Goal: Find specific page/section: Find specific page/section

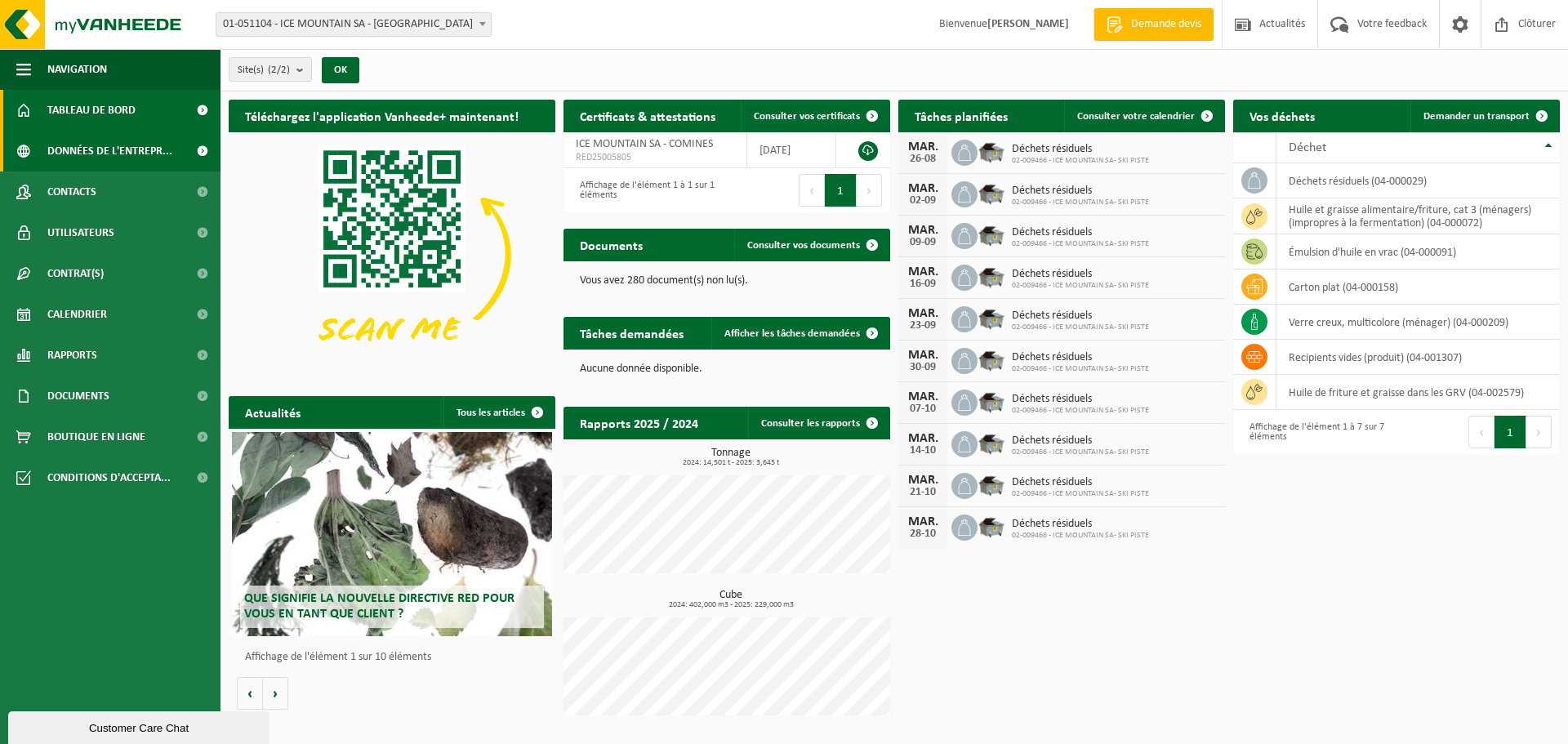
click at [108, 150] on span "Données de l'entrepr..." at bounding box center [109, 151] width 125 height 41
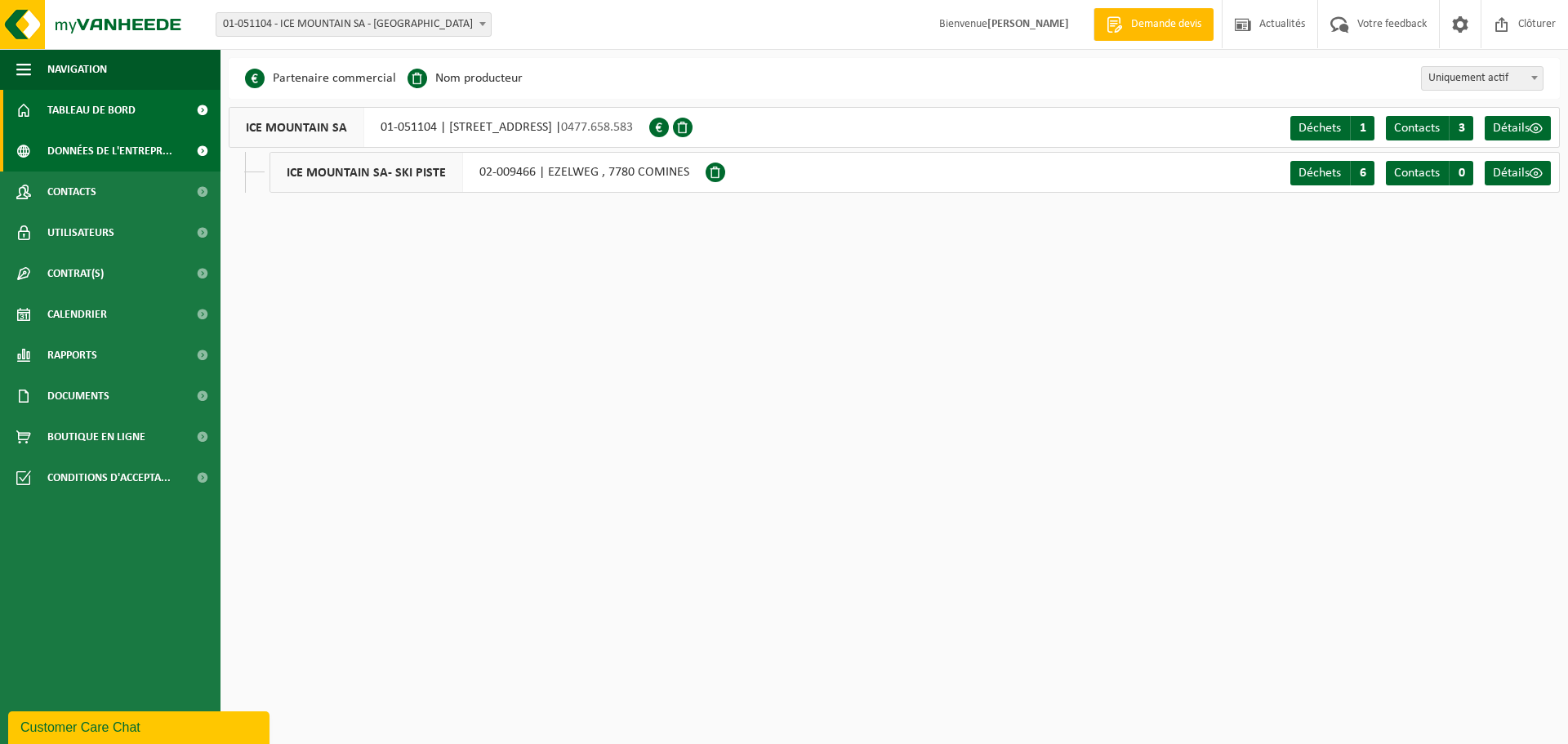
click at [116, 115] on span "Tableau de bord" at bounding box center [91, 110] width 88 height 41
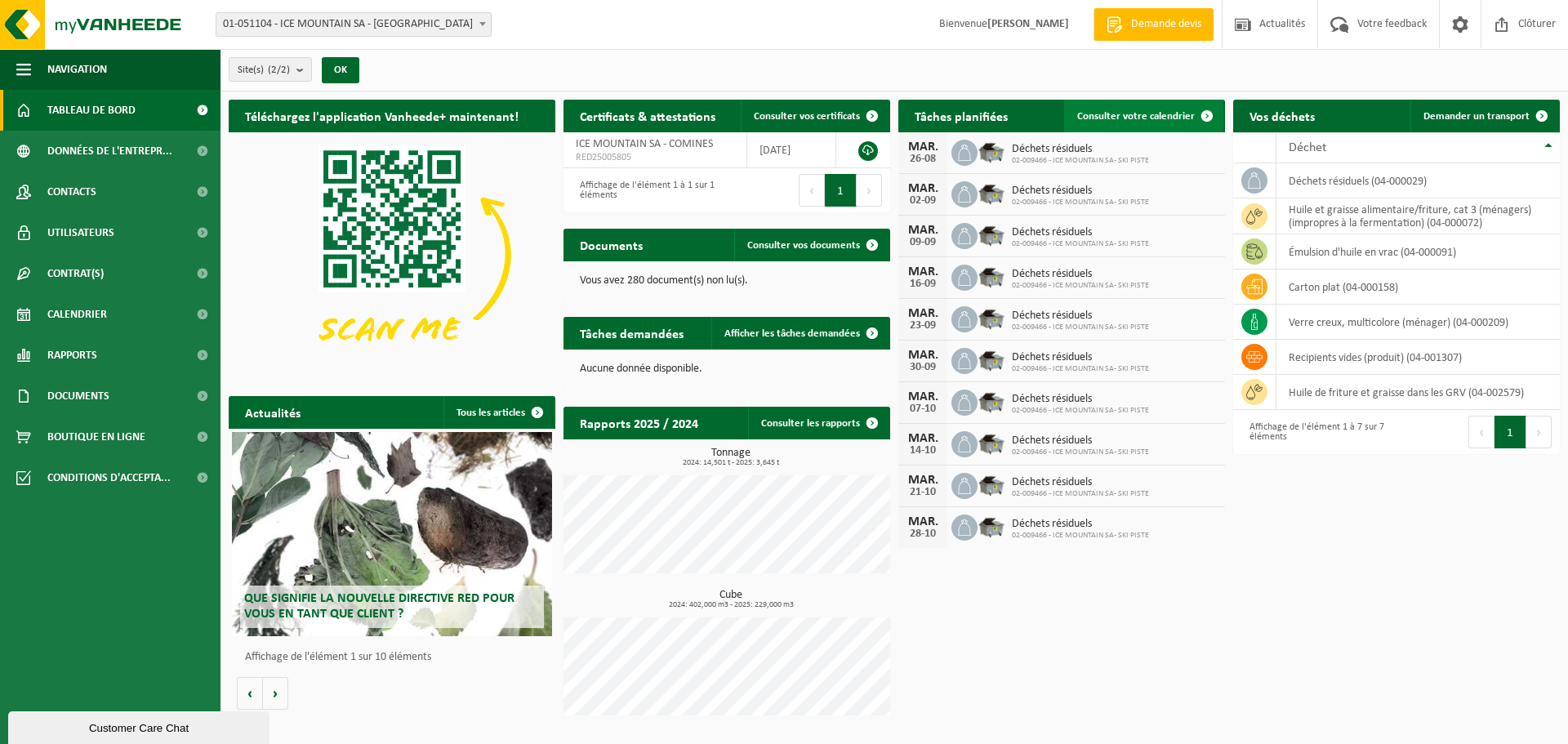
click at [1107, 117] on span "Consulter votre calendrier" at bounding box center [1136, 116] width 117 height 11
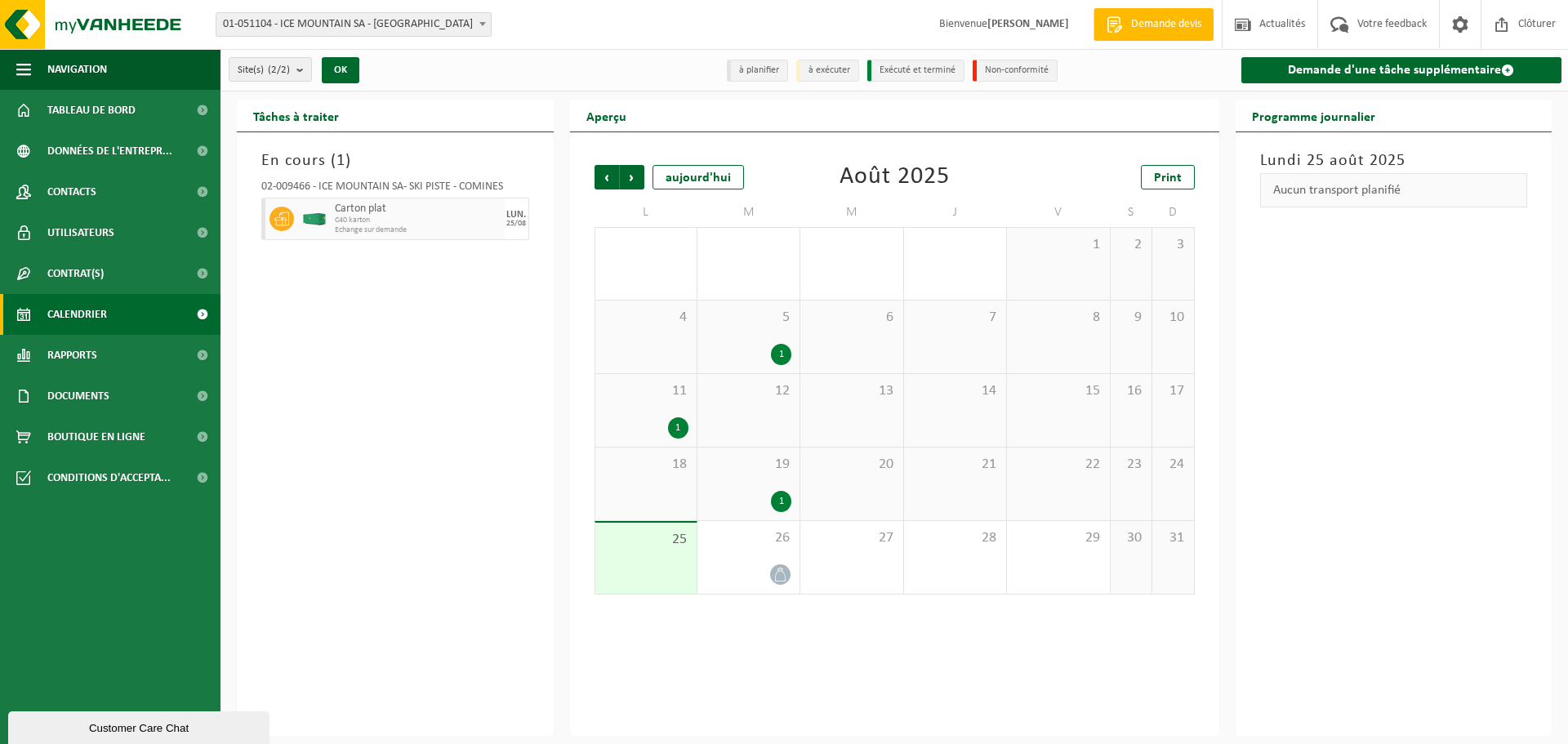
click at [410, 217] on span "C40 karton" at bounding box center [418, 221] width 166 height 10
click at [281, 213] on icon at bounding box center [281, 218] width 15 height 15
click at [391, 211] on span "Carton plat" at bounding box center [418, 208] width 166 height 13
click at [506, 216] on div "LUN." at bounding box center [516, 215] width 20 height 10
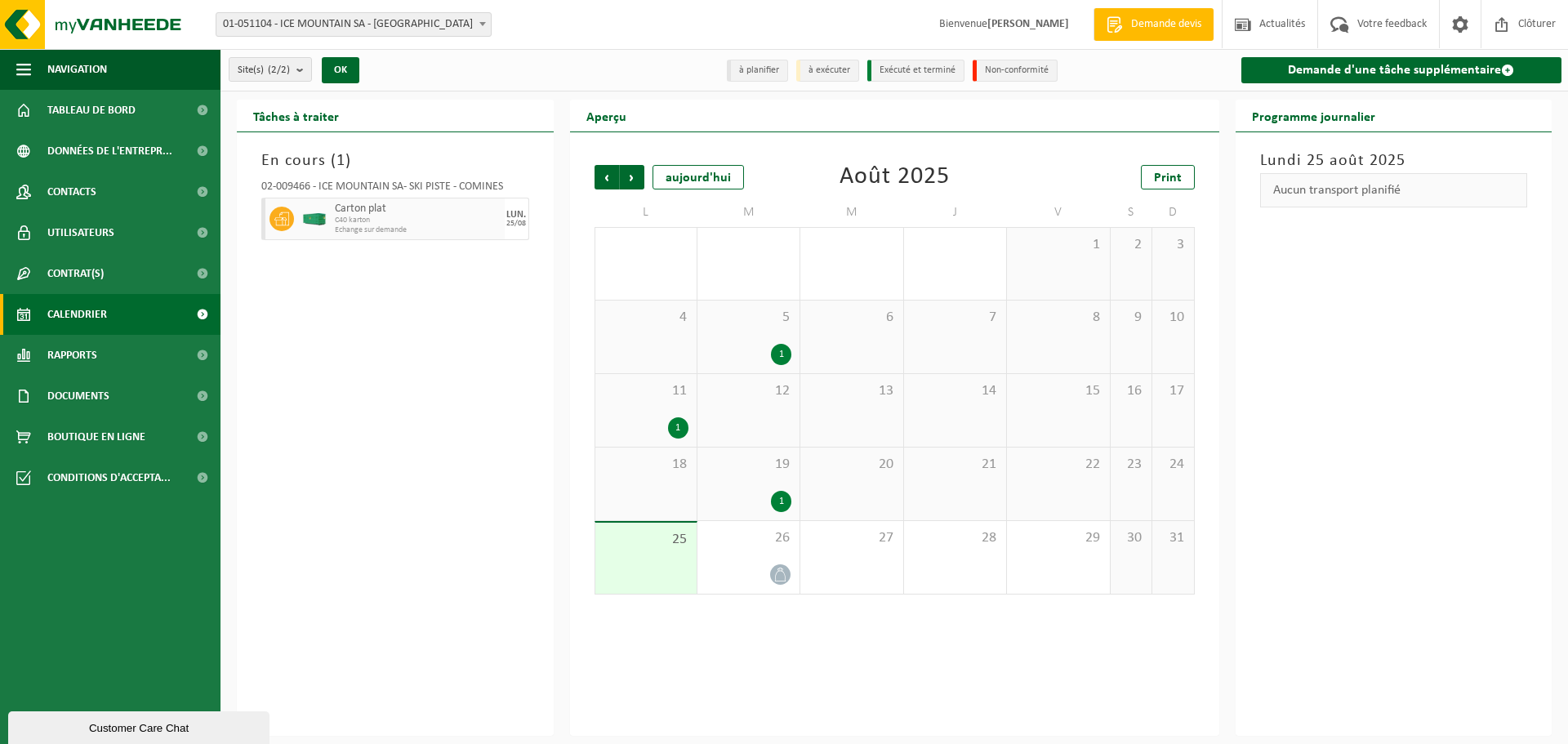
click at [463, 218] on span "C40 karton" at bounding box center [418, 221] width 166 height 10
click at [376, 213] on span "Carton plat" at bounding box center [418, 208] width 166 height 13
click at [360, 219] on span "C40 karton" at bounding box center [418, 221] width 166 height 10
click at [425, 217] on span "C40 karton" at bounding box center [418, 221] width 166 height 10
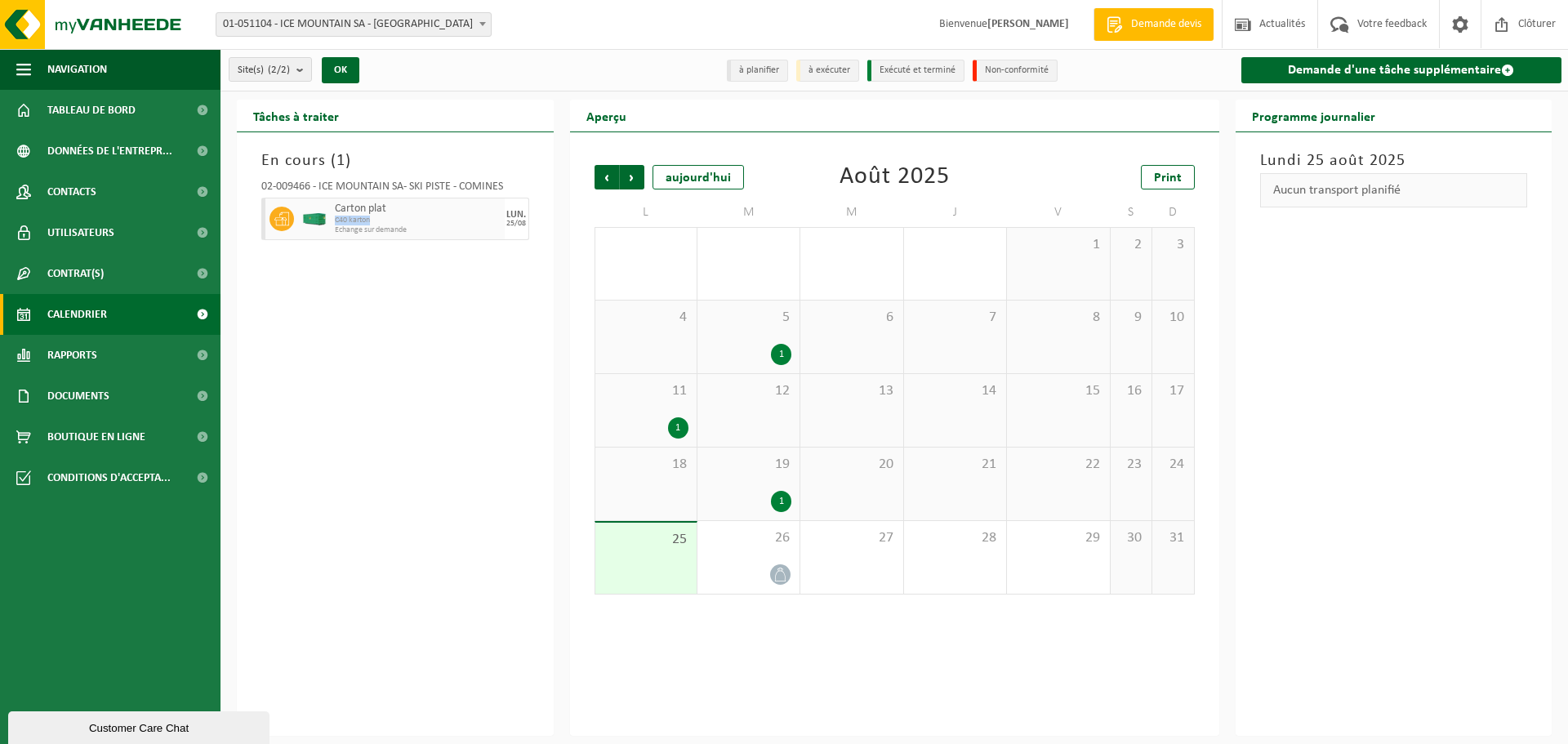
click at [425, 217] on span "C40 karton" at bounding box center [418, 221] width 166 height 10
click at [469, 218] on span "C40 karton" at bounding box center [418, 221] width 166 height 10
click at [509, 223] on div "25/08" at bounding box center [516, 224] width 20 height 8
click at [400, 224] on span "C40 karton" at bounding box center [418, 221] width 166 height 10
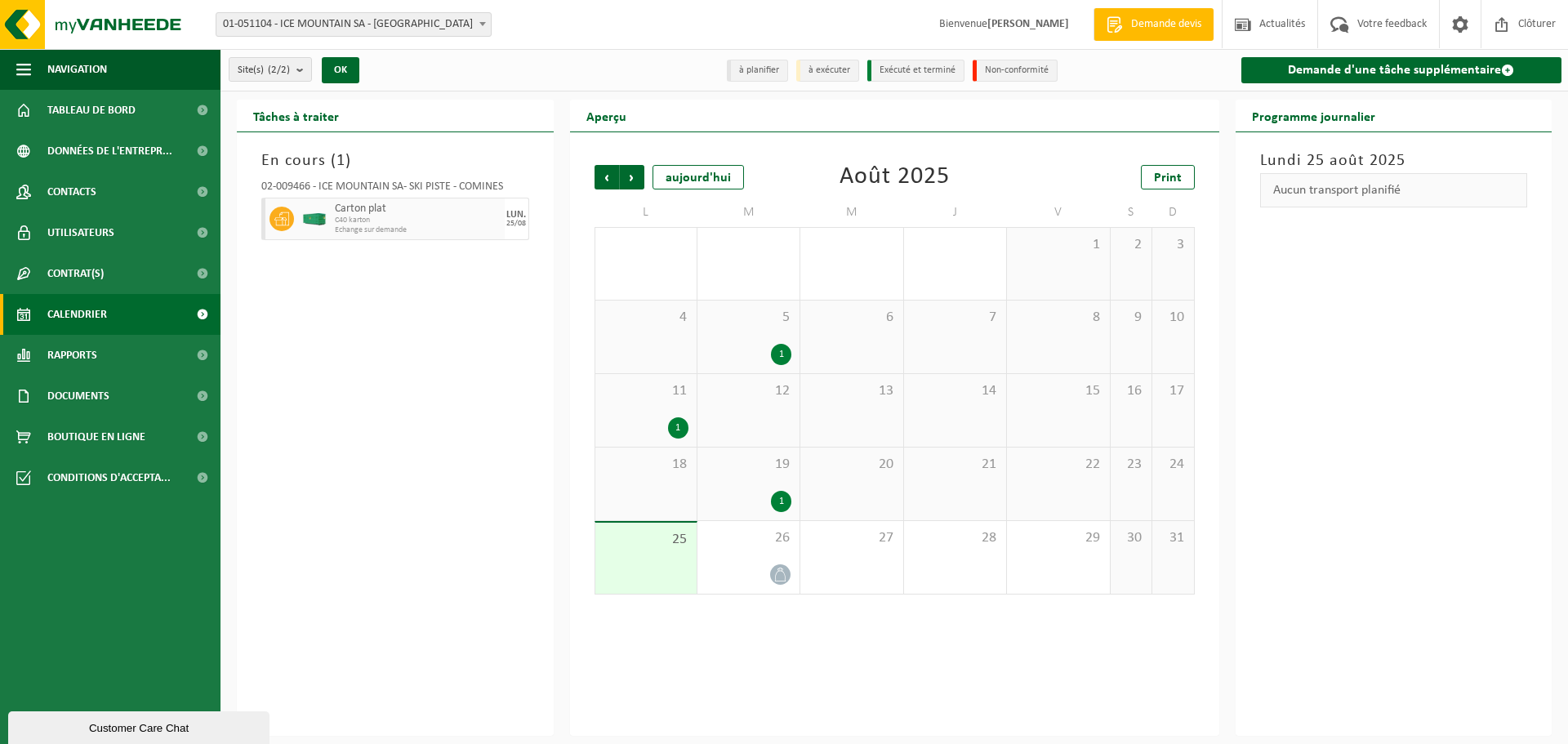
click at [283, 217] on icon at bounding box center [281, 218] width 15 height 15
click at [65, 267] on span "Contrat(s)" at bounding box center [75, 273] width 57 height 41
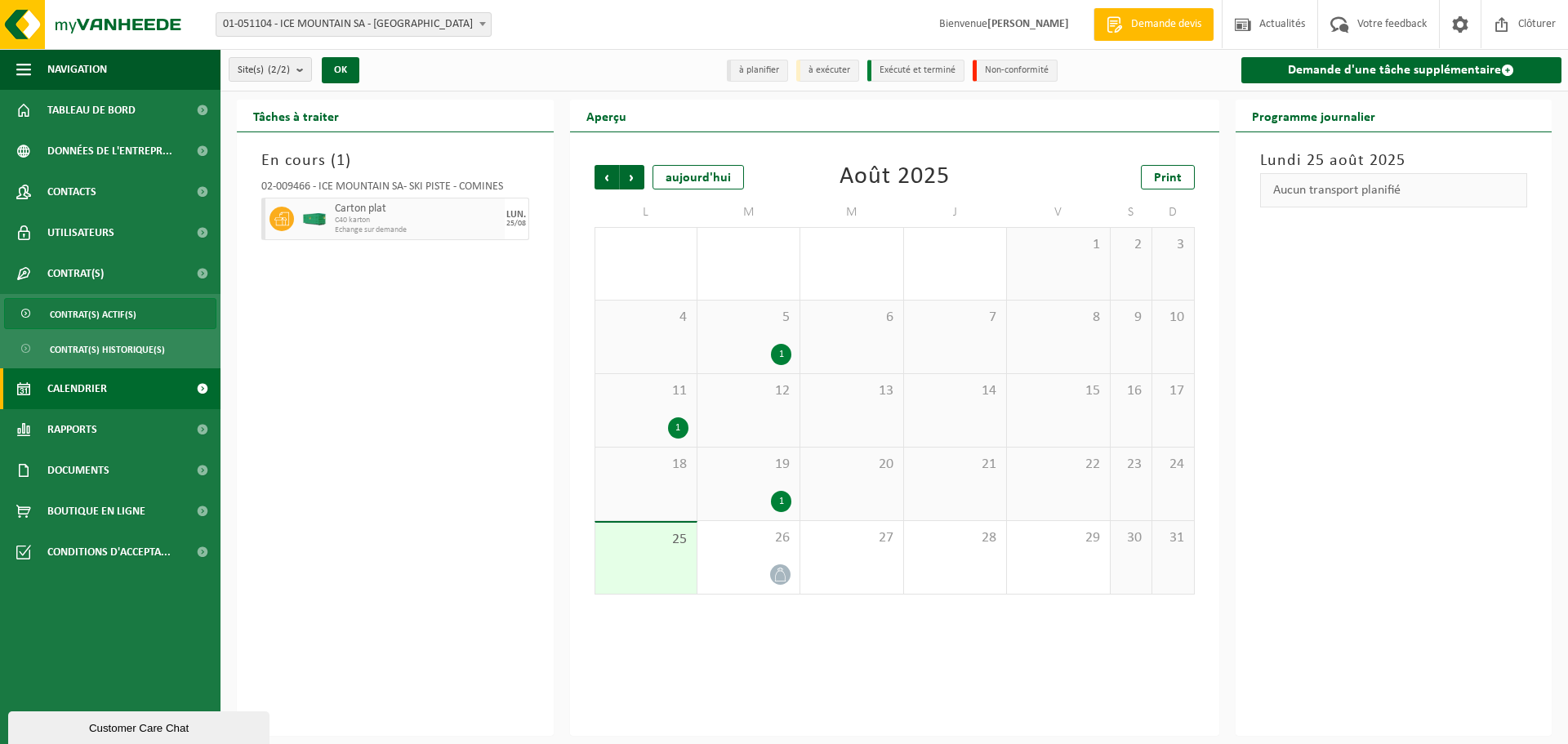
click at [88, 317] on span "Contrat(s) actif(s)" at bounding box center [93, 314] width 87 height 31
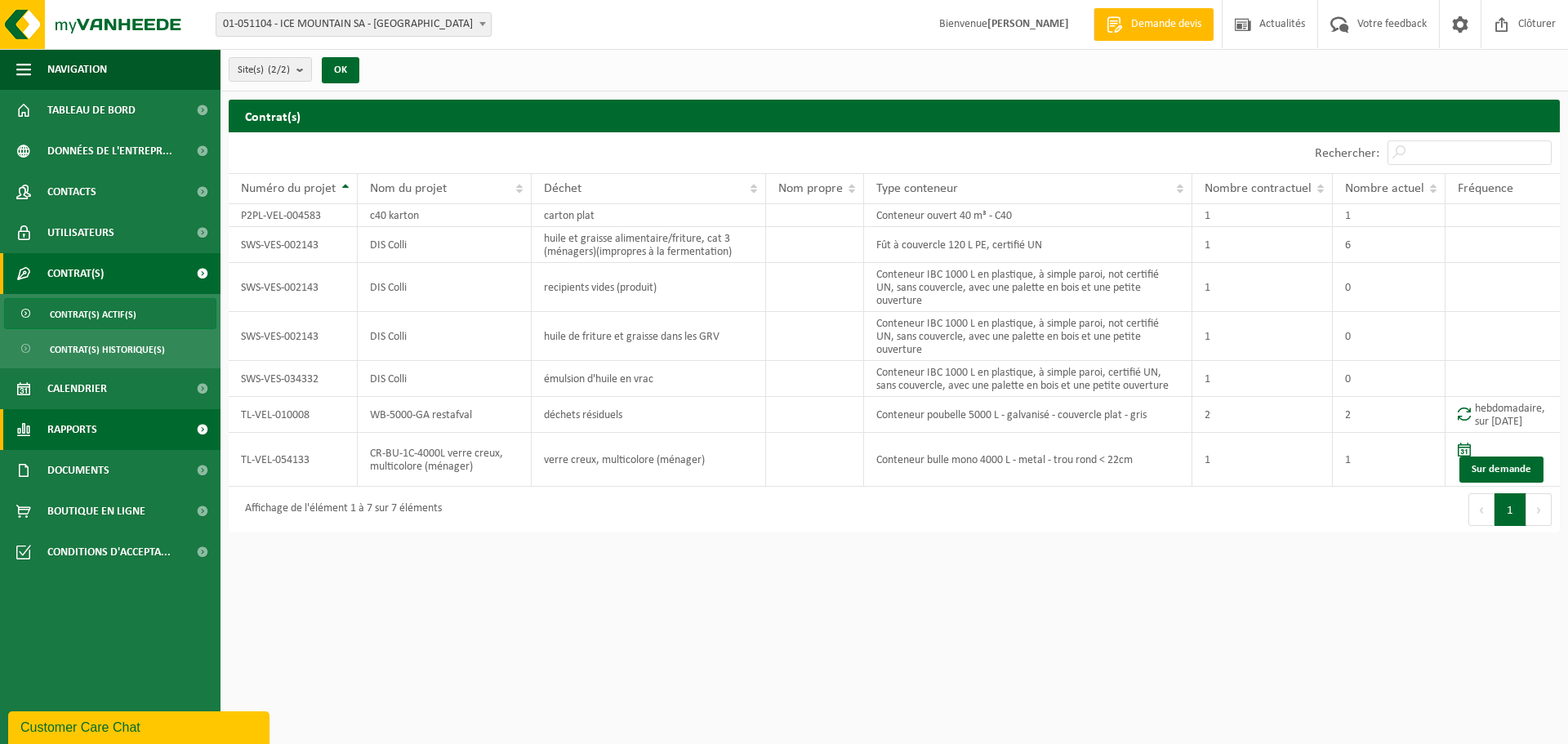
click at [83, 432] on span "Rapports" at bounding box center [71, 430] width 50 height 41
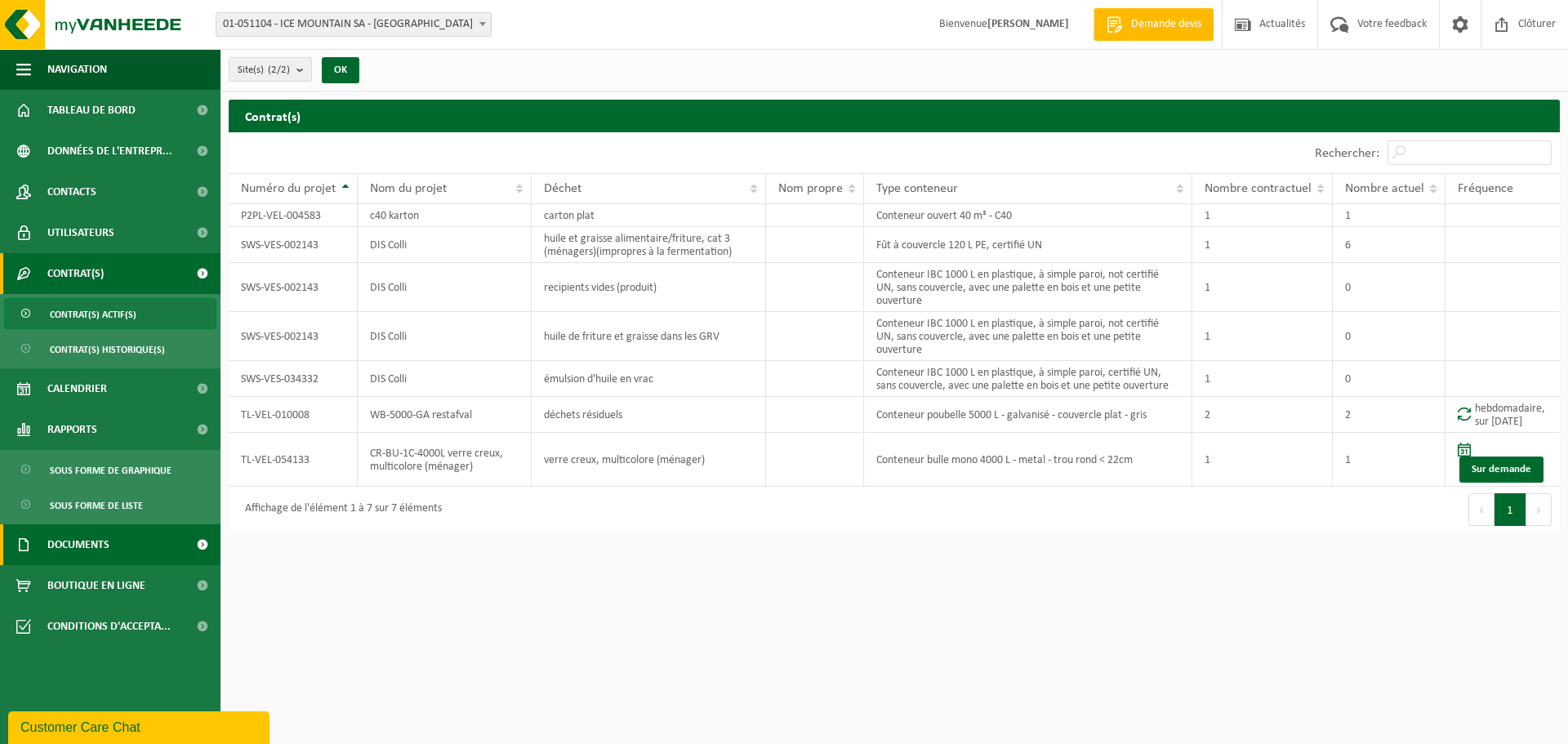
click at [71, 538] on span "Documents" at bounding box center [78, 545] width 63 height 41
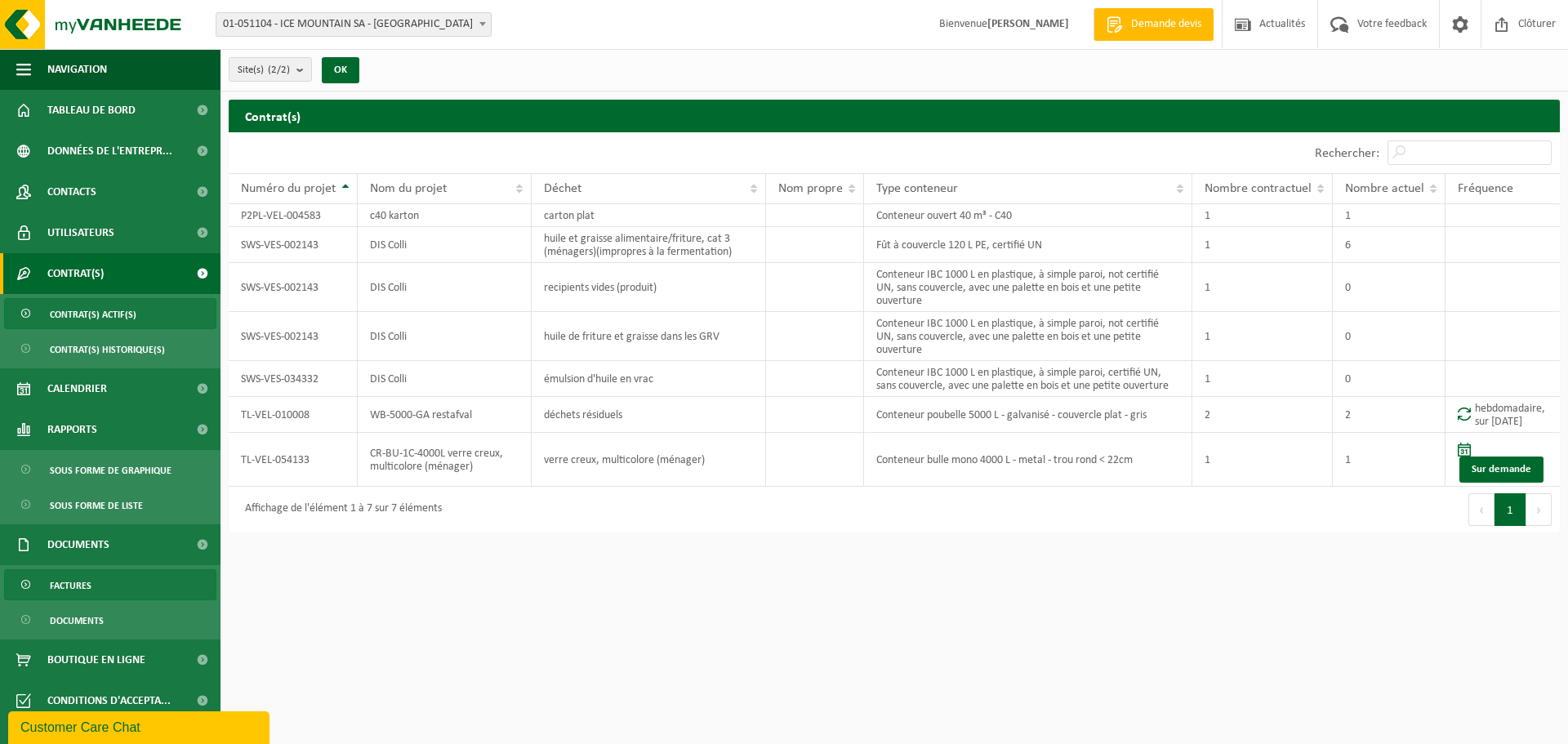
click at [66, 588] on span "Factures" at bounding box center [70, 585] width 42 height 31
